Goal: Check status: Check status

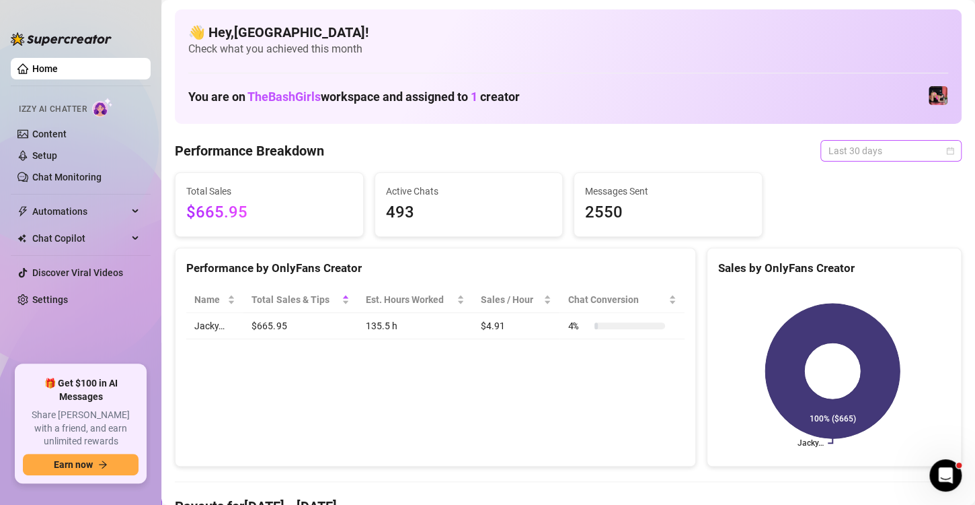
click at [938, 142] on span "Last 30 days" at bounding box center [891, 151] width 125 height 20
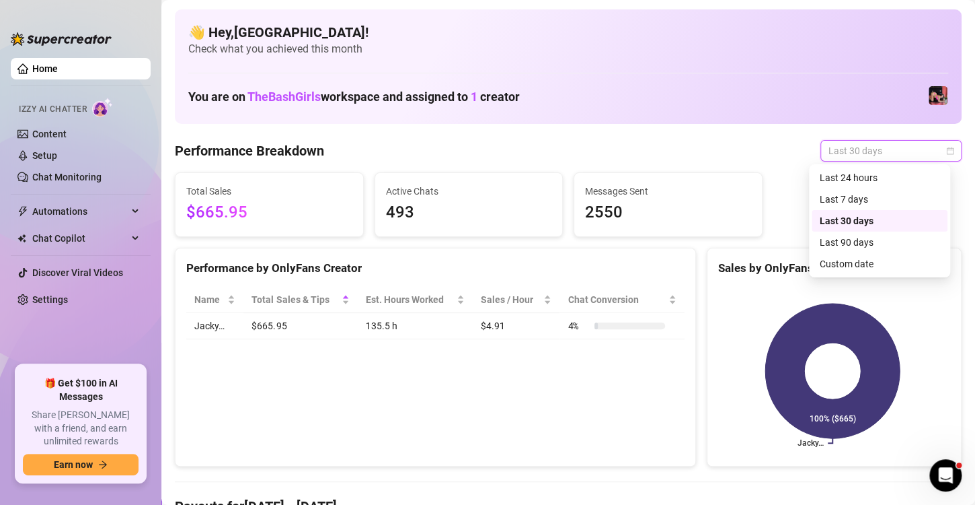
click at [946, 151] on icon "calendar" at bounding box center [950, 151] width 8 height 8
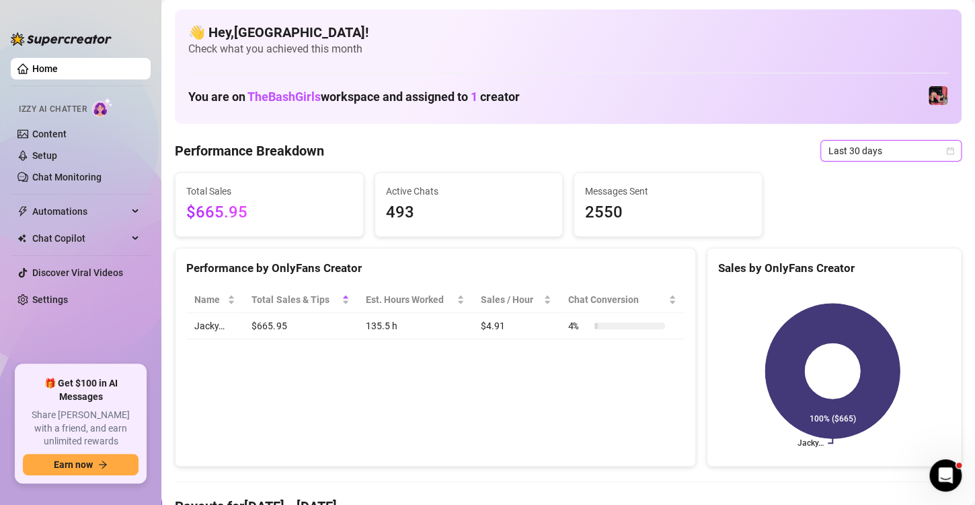
click at [946, 151] on icon "calendar" at bounding box center [950, 151] width 8 height 8
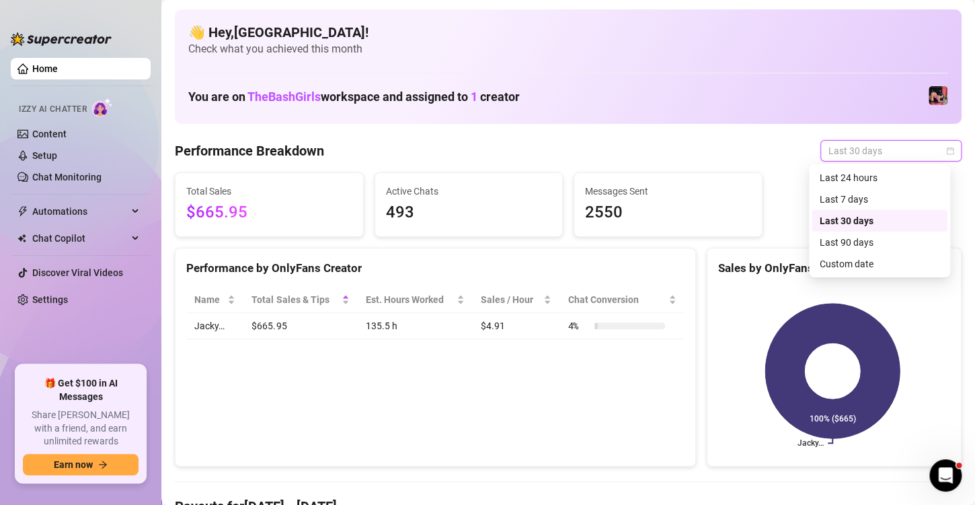
click at [946, 151] on icon "calendar" at bounding box center [950, 151] width 8 height 8
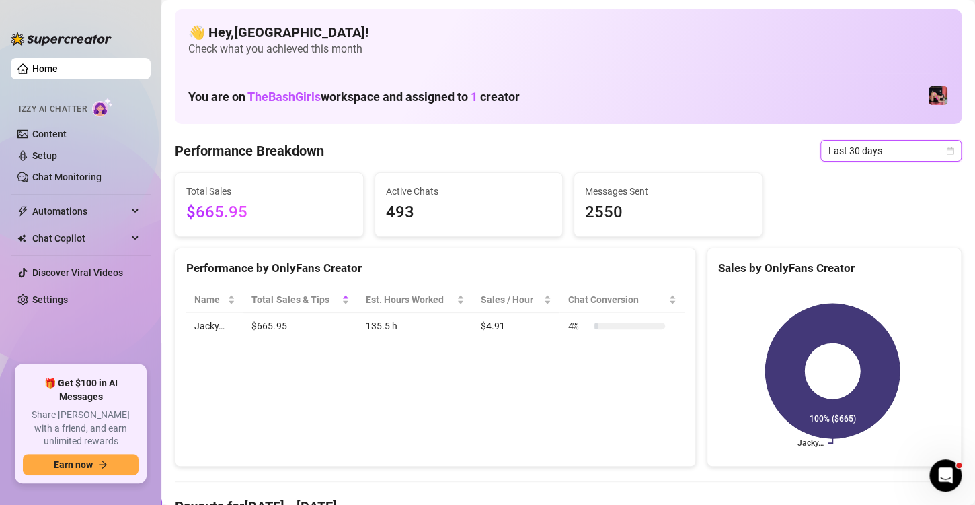
click at [946, 151] on icon "calendar" at bounding box center [950, 151] width 8 height 8
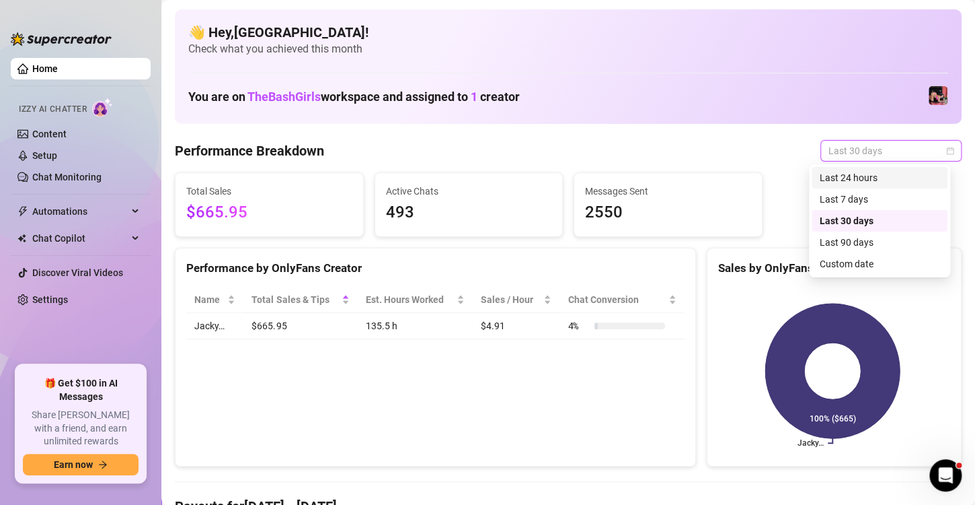
click at [875, 178] on div "Last 24 hours" at bounding box center [880, 177] width 120 height 15
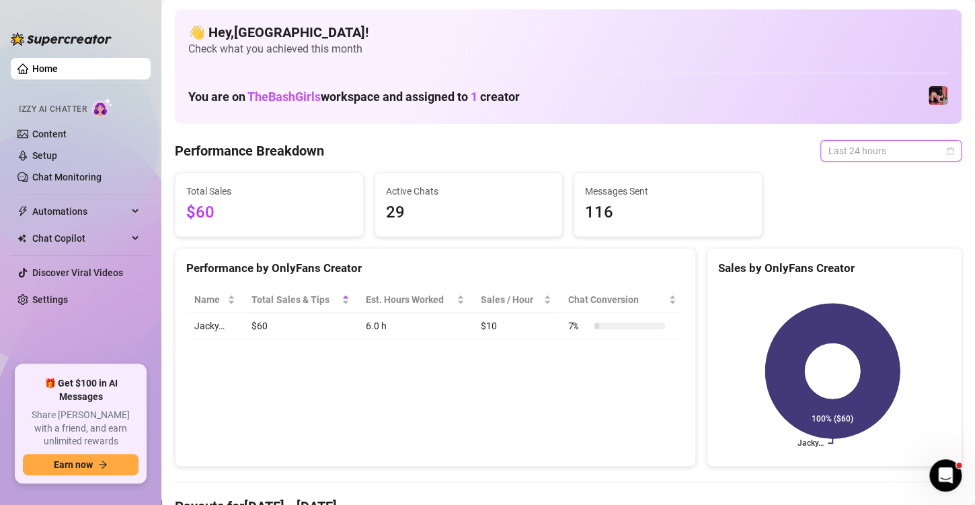
click at [938, 156] on span "Last 24 hours" at bounding box center [891, 151] width 125 height 20
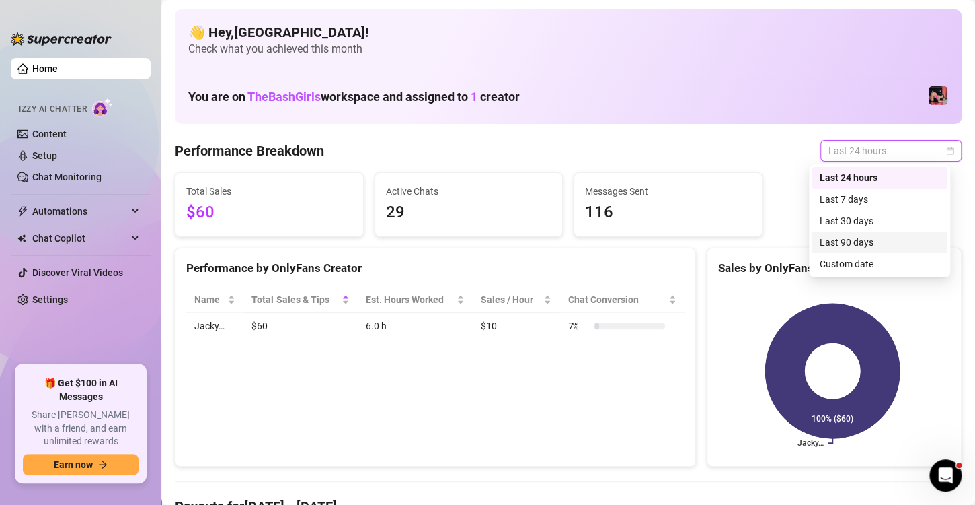
click at [892, 235] on div "Last 90 days" at bounding box center [880, 242] width 120 height 15
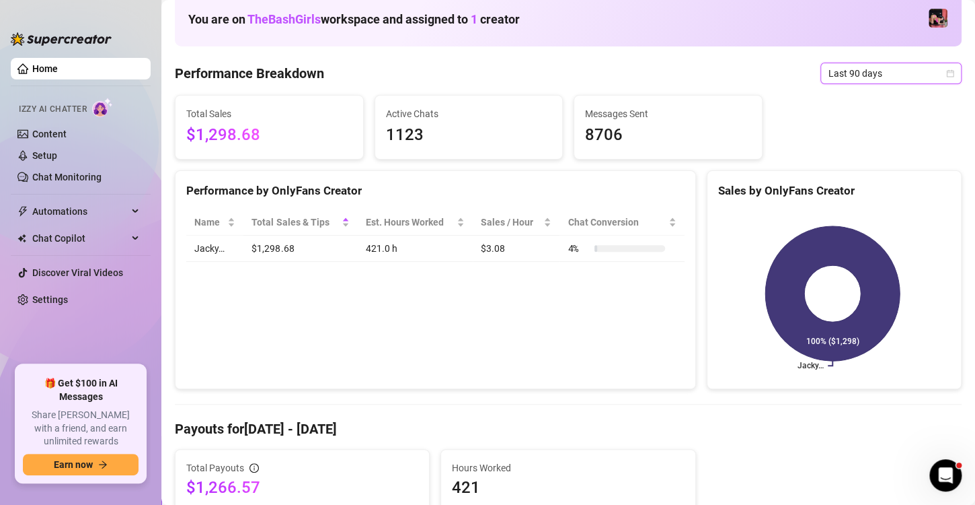
scroll to position [92, 0]
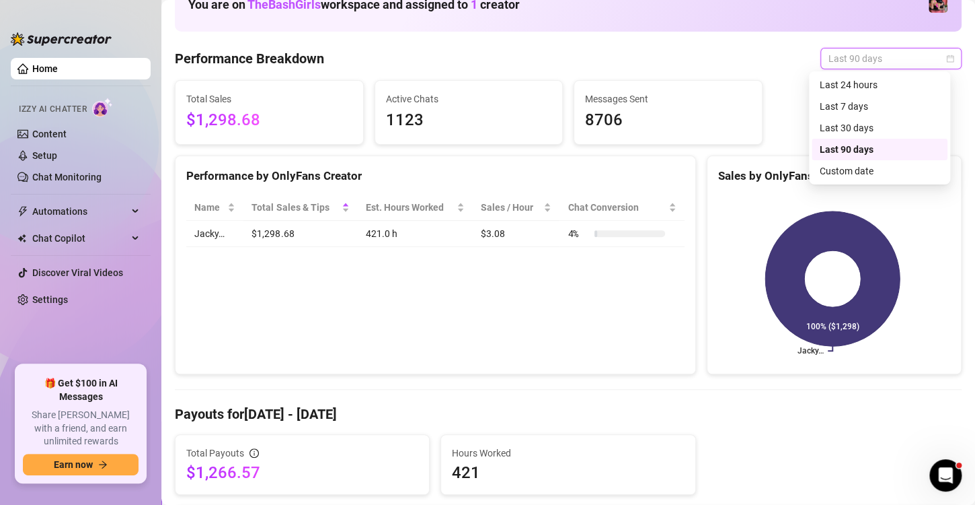
click at [944, 60] on div "Last 90 days" at bounding box center [891, 59] width 141 height 22
click at [846, 129] on div "Last 30 days" at bounding box center [880, 127] width 120 height 15
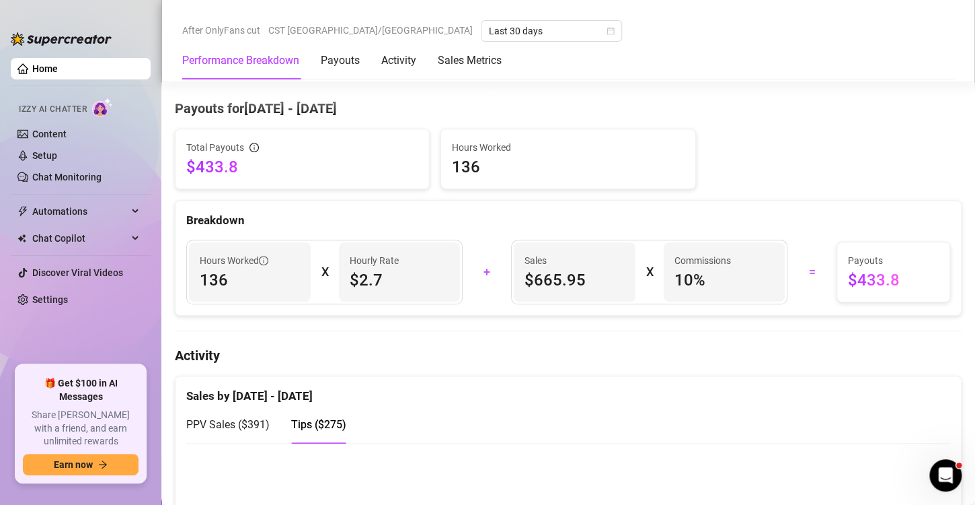
scroll to position [396, 0]
